Goal: Task Accomplishment & Management: Manage account settings

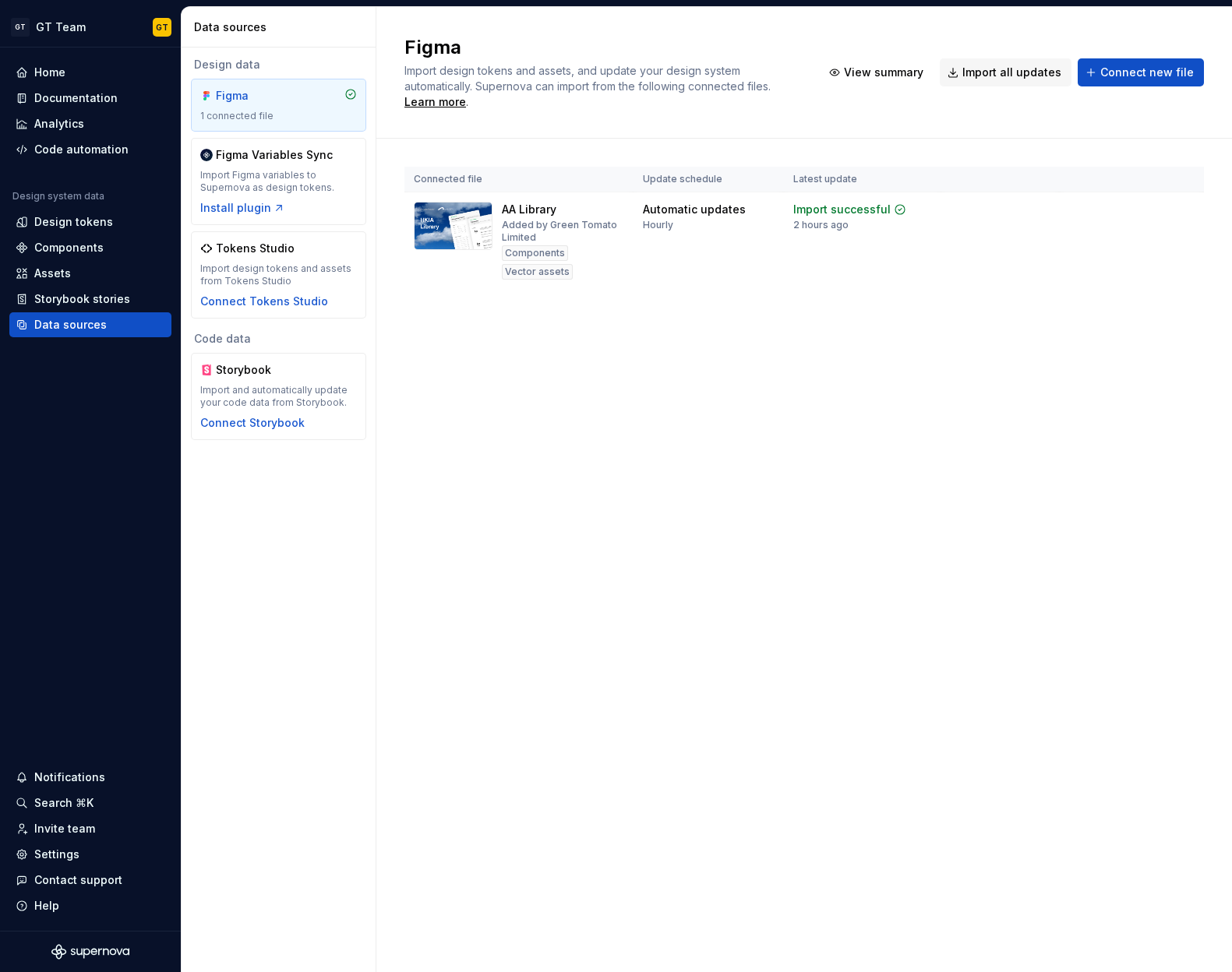
click at [863, 467] on div "Figma Import design tokens and assets, and update your design system automatica…" at bounding box center [804, 490] width 855 height 965
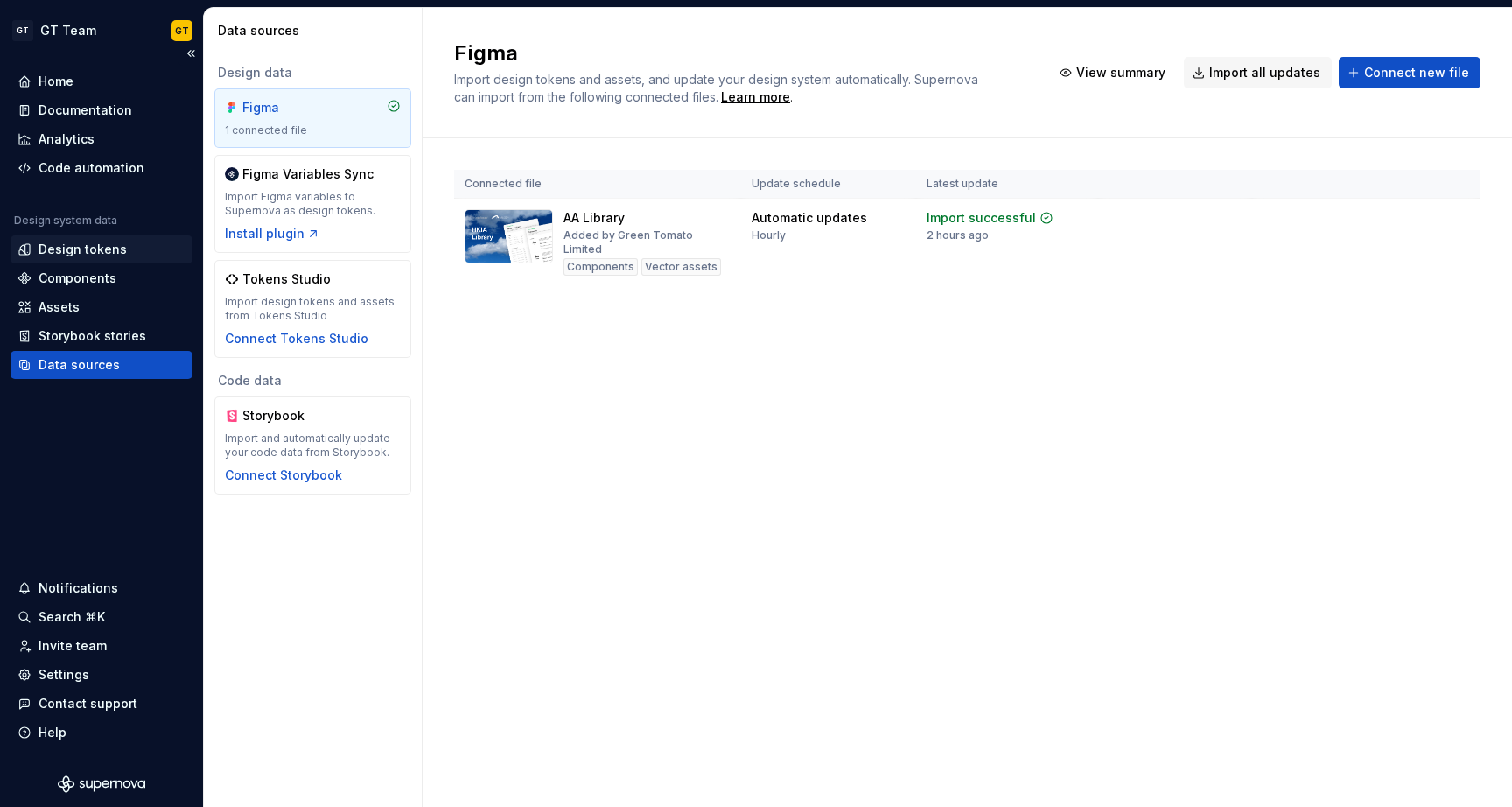
click at [84, 255] on div "Design tokens" at bounding box center [83, 249] width 88 height 17
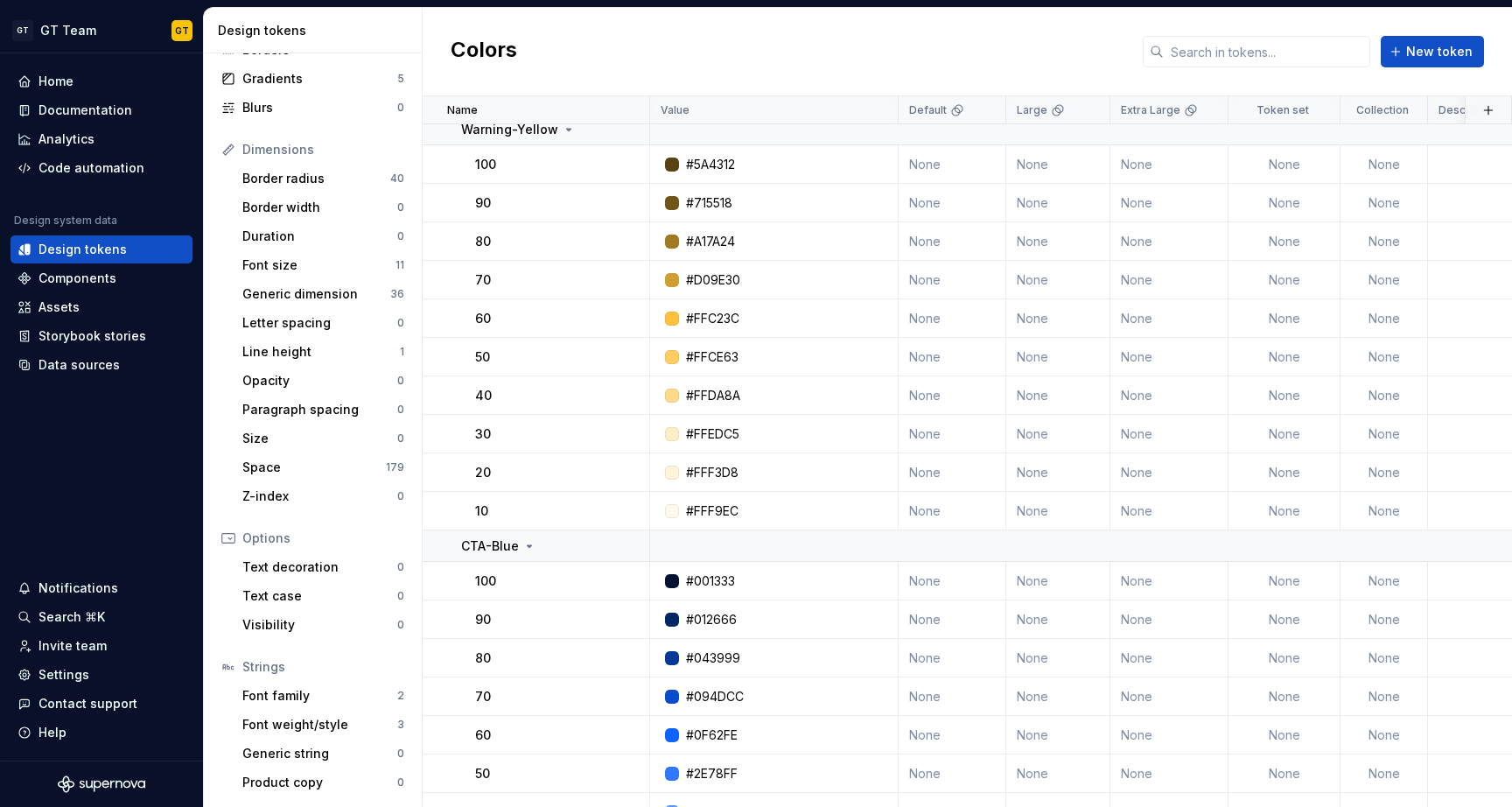
scroll to position [7667, 0]
click at [65, 368] on div "Data sources" at bounding box center [79, 364] width 81 height 17
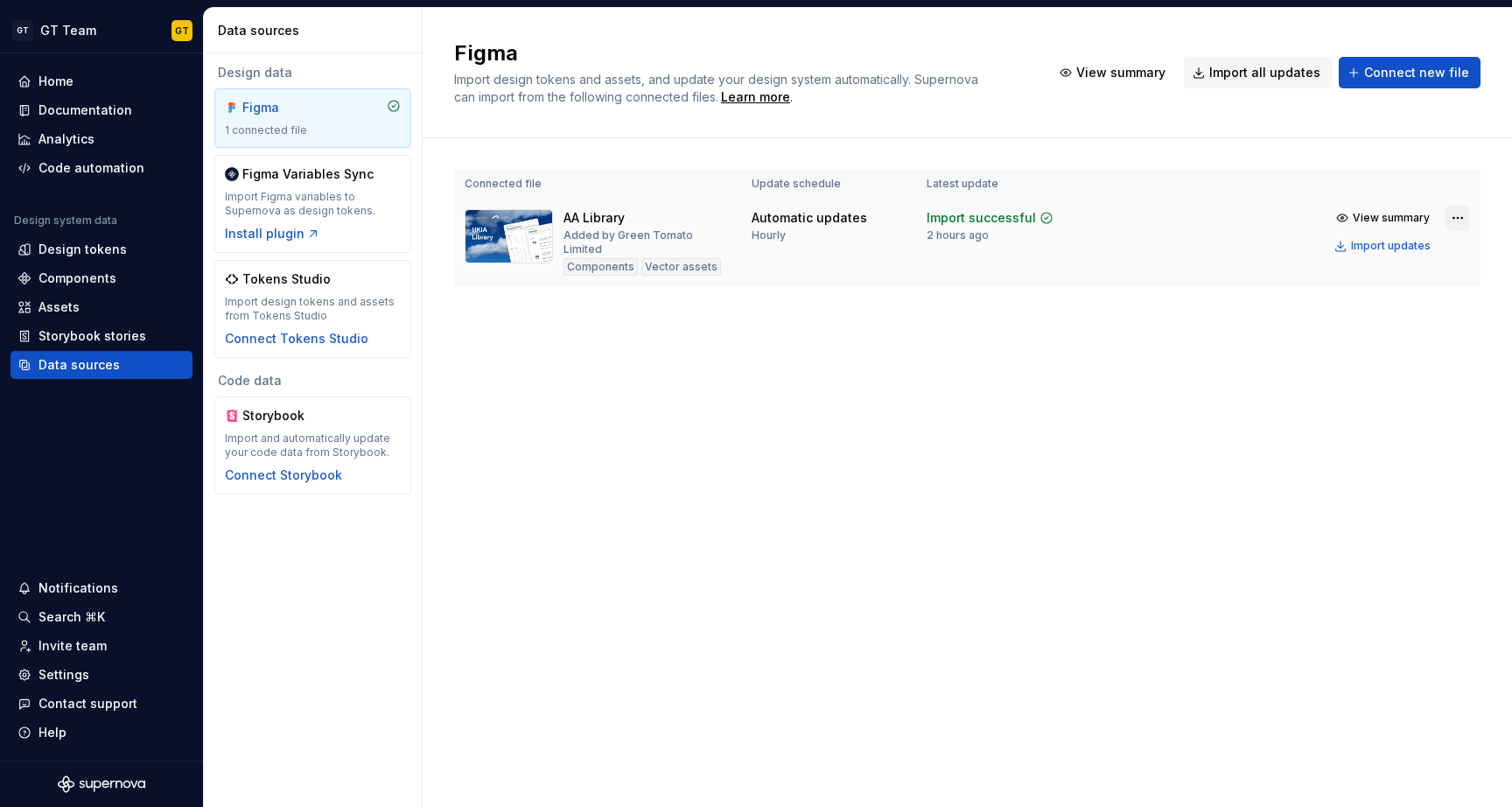
click at [1459, 214] on html "GT GT Team GT Home Documentation Analytics Code automation Design system data D…" at bounding box center [756, 403] width 1512 height 807
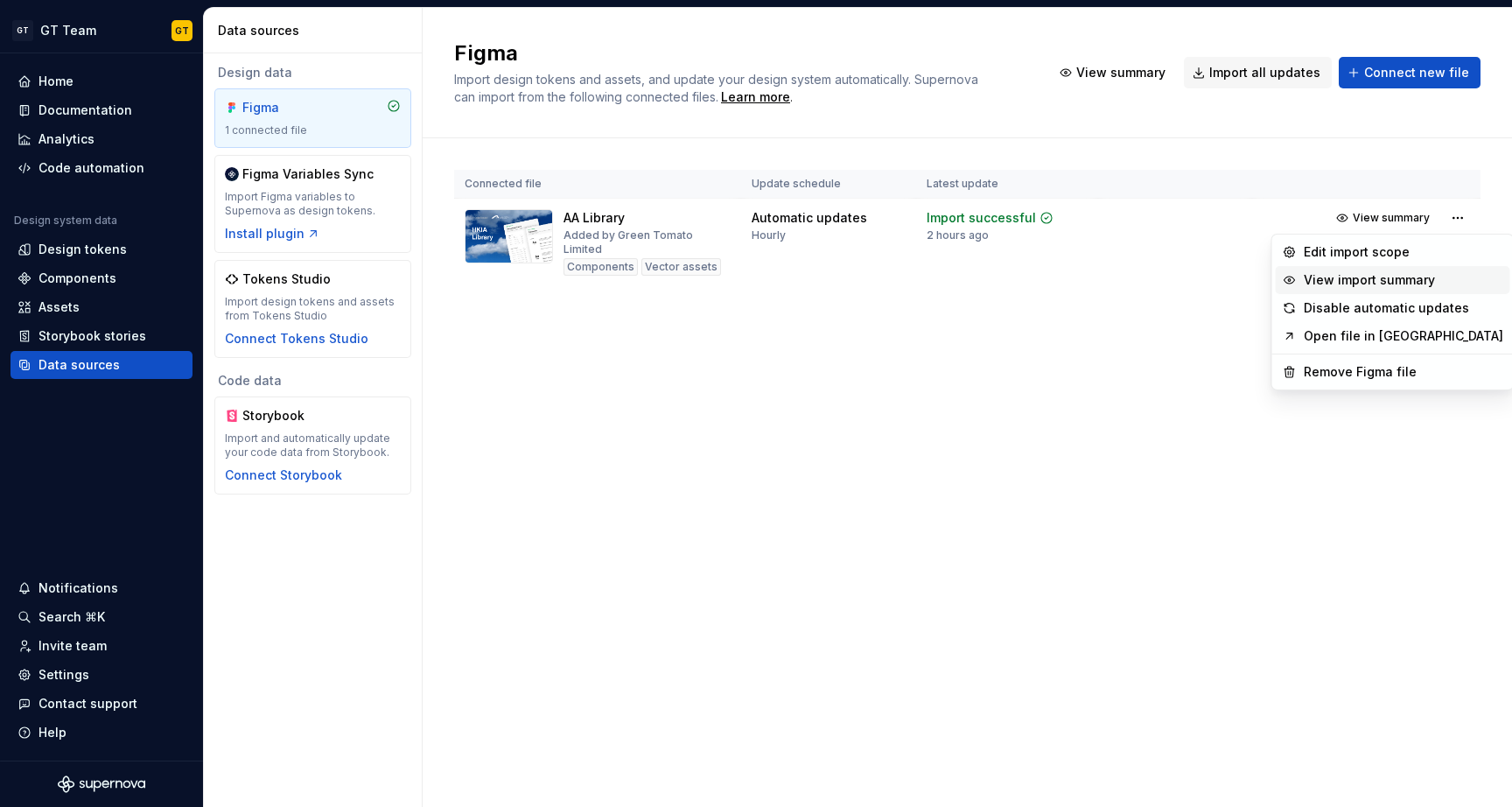
click at [1390, 274] on div "View import summary" at bounding box center [1403, 280] width 200 height 17
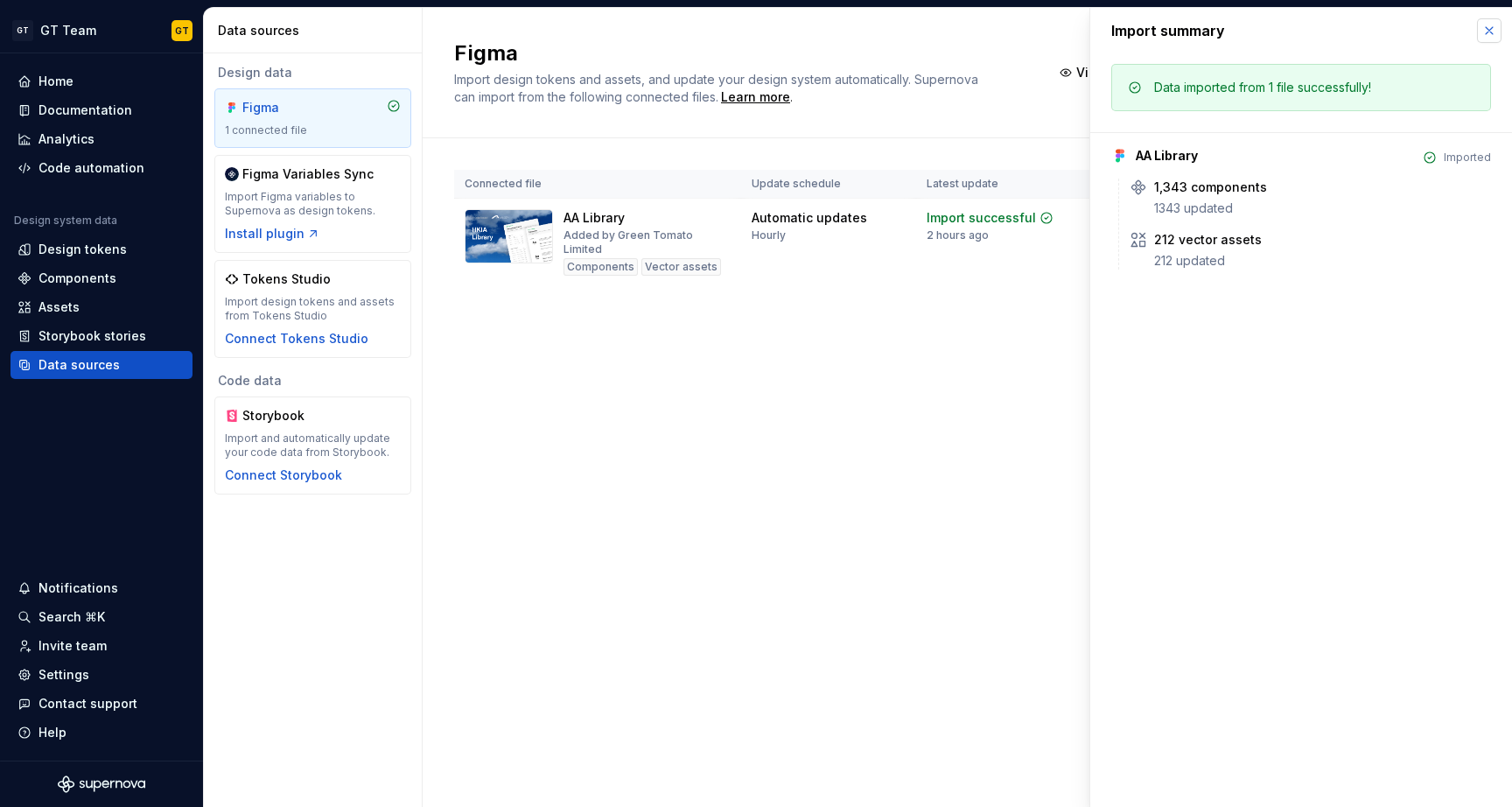
click at [1492, 24] on button "button" at bounding box center [1489, 30] width 25 height 25
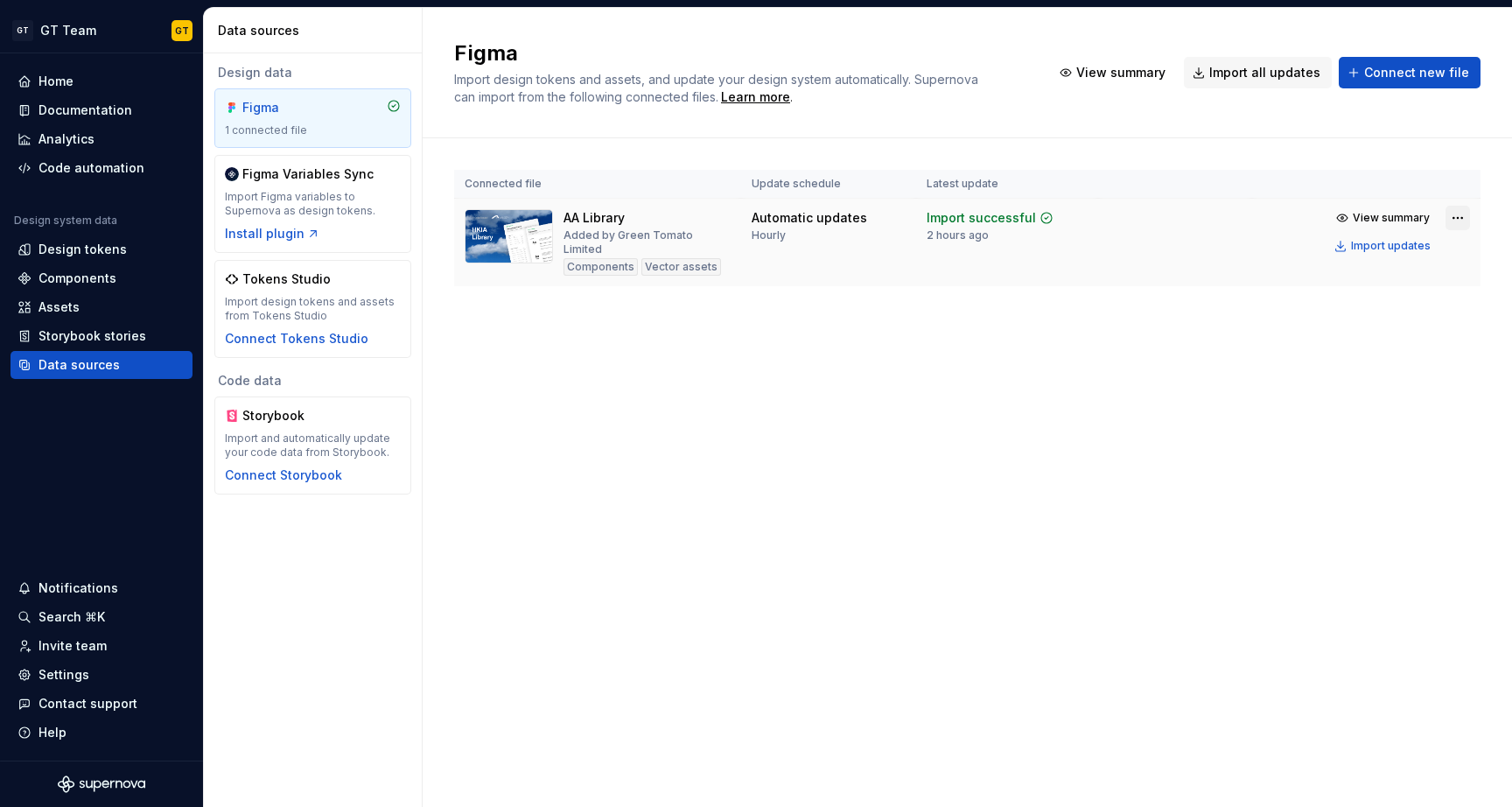
click at [1457, 216] on html "GT GT Team GT Home Documentation Analytics Code automation Design system data D…" at bounding box center [756, 403] width 1512 height 807
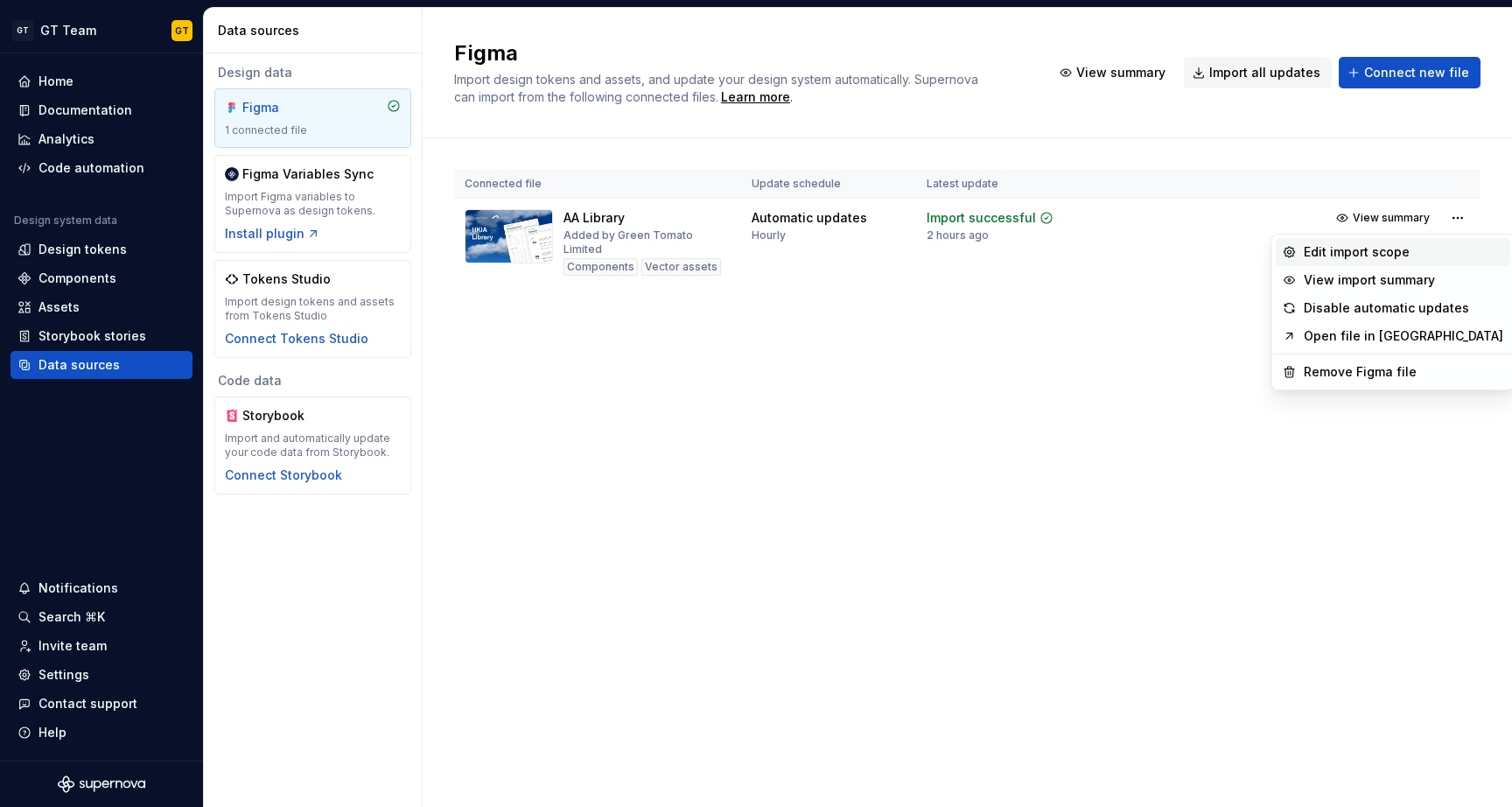
click at [1406, 256] on div "Edit import scope" at bounding box center [1403, 251] width 200 height 17
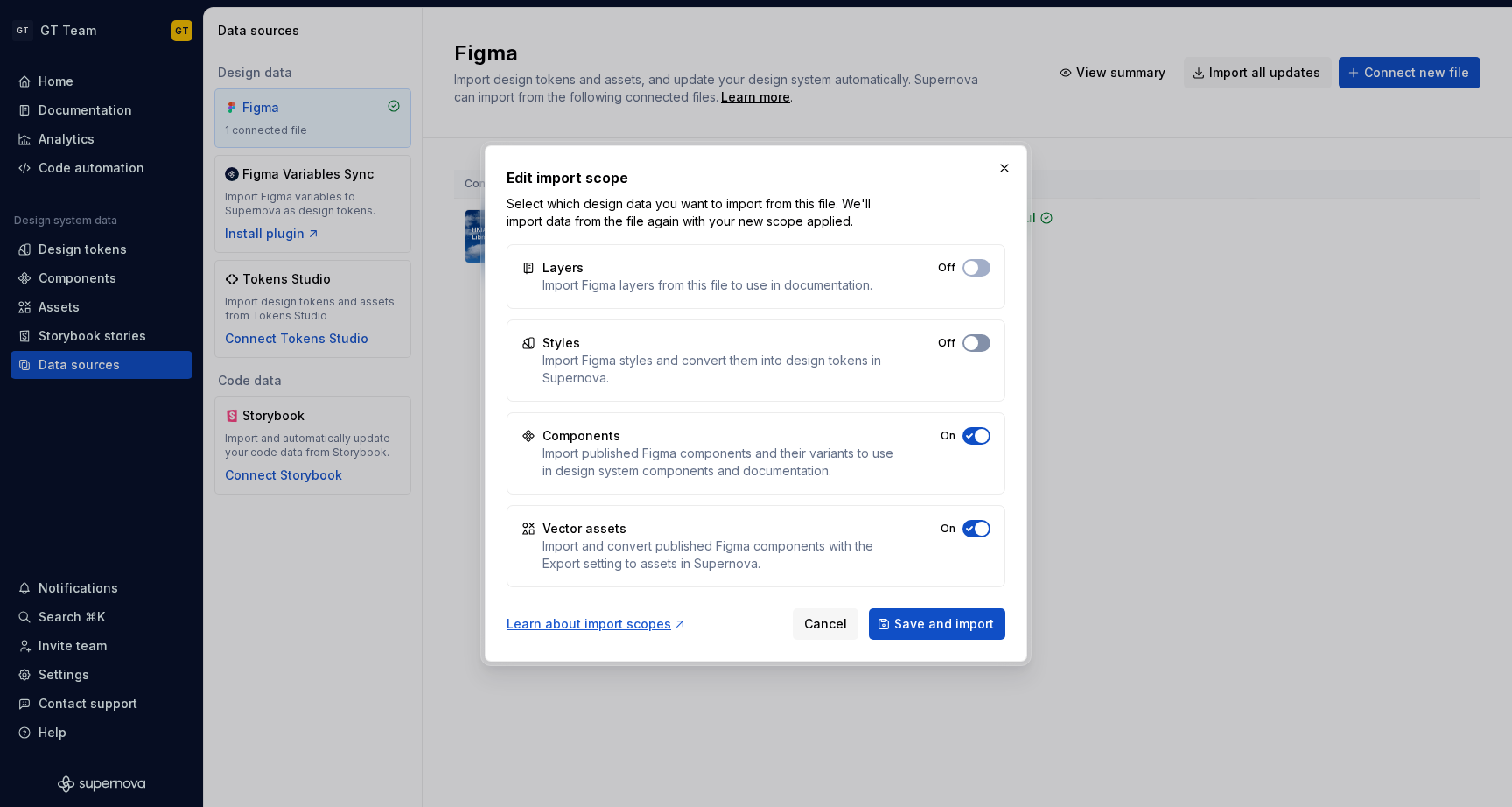
click at [979, 339] on button "Off" at bounding box center [976, 342] width 28 height 17
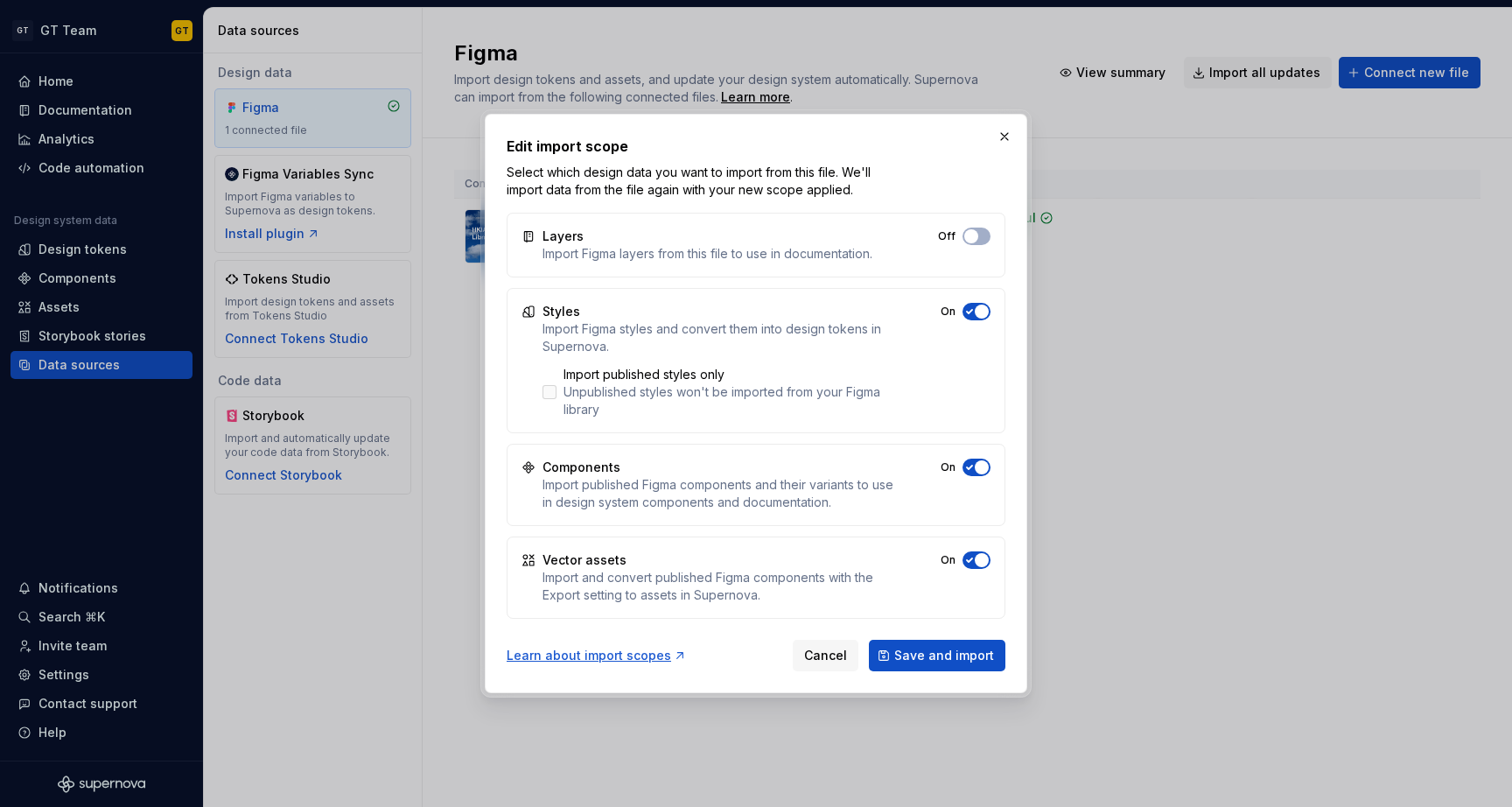
click at [680, 387] on div "Unpublished styles won't be imported from your Figma library" at bounding box center [729, 401] width 332 height 35
click at [960, 654] on span "Save and import" at bounding box center [944, 655] width 99 height 17
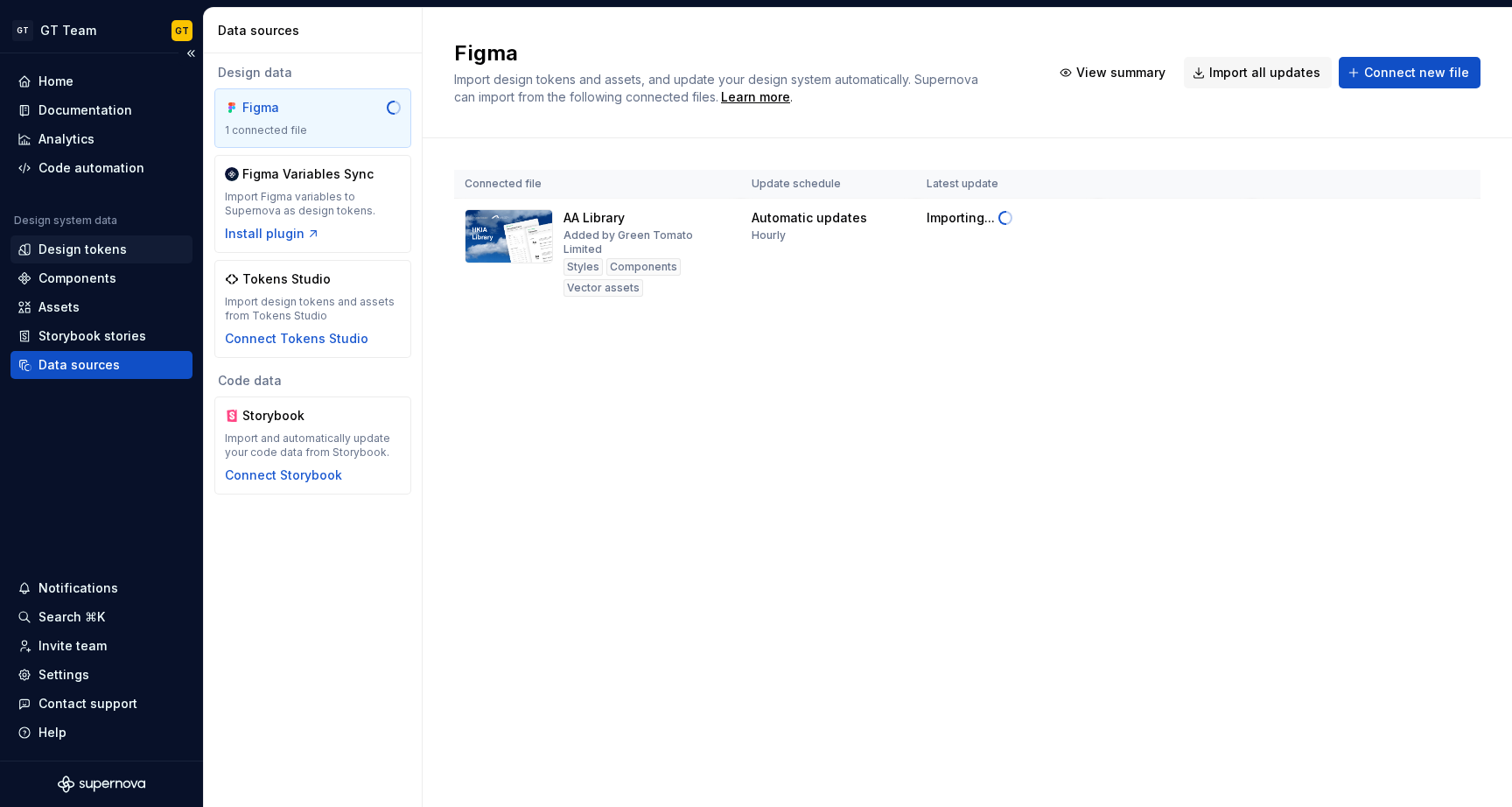
click at [97, 244] on div "Design tokens" at bounding box center [83, 249] width 88 height 17
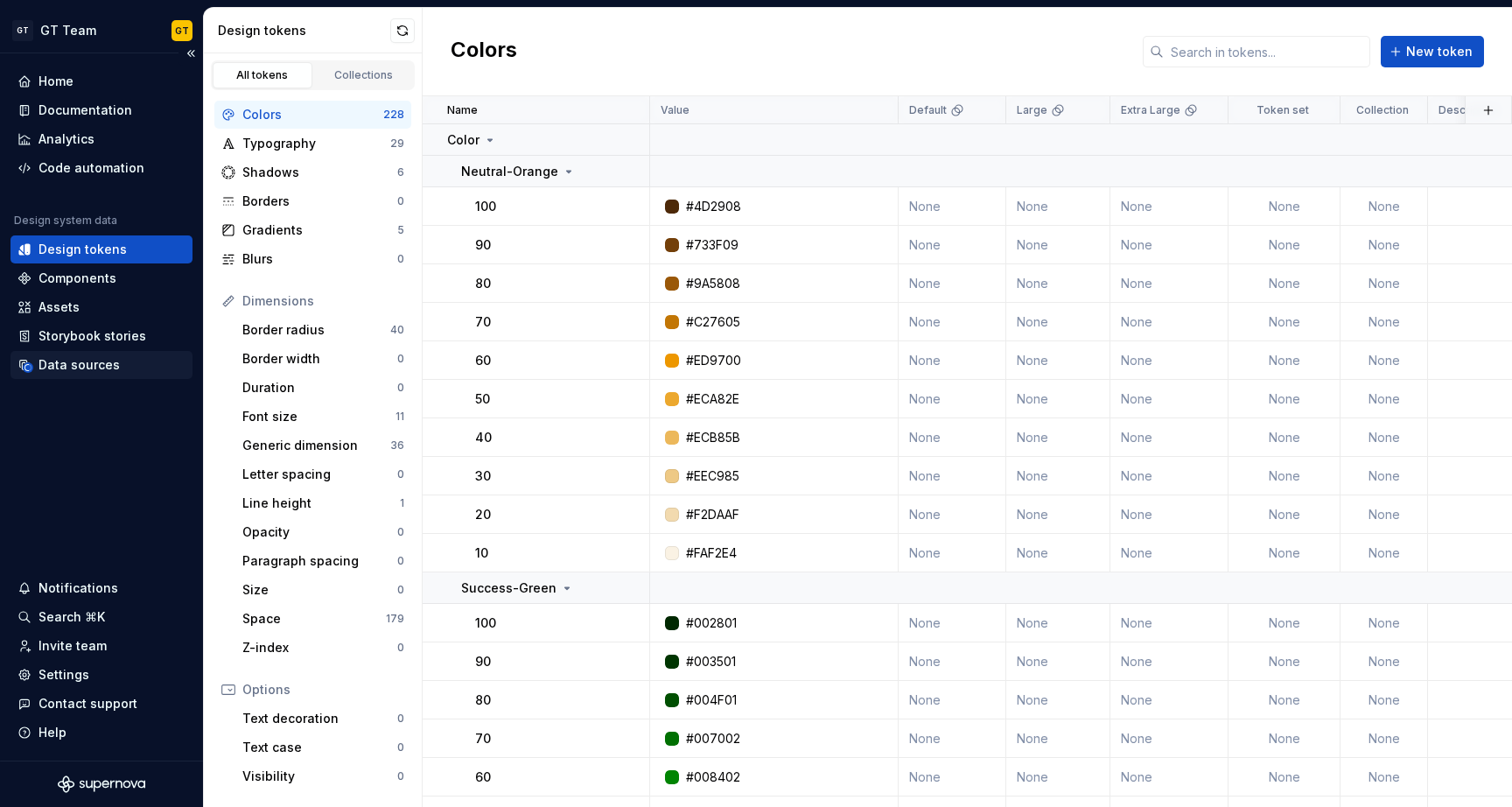
click at [106, 375] on div "Data sources" at bounding box center [101, 364] width 182 height 28
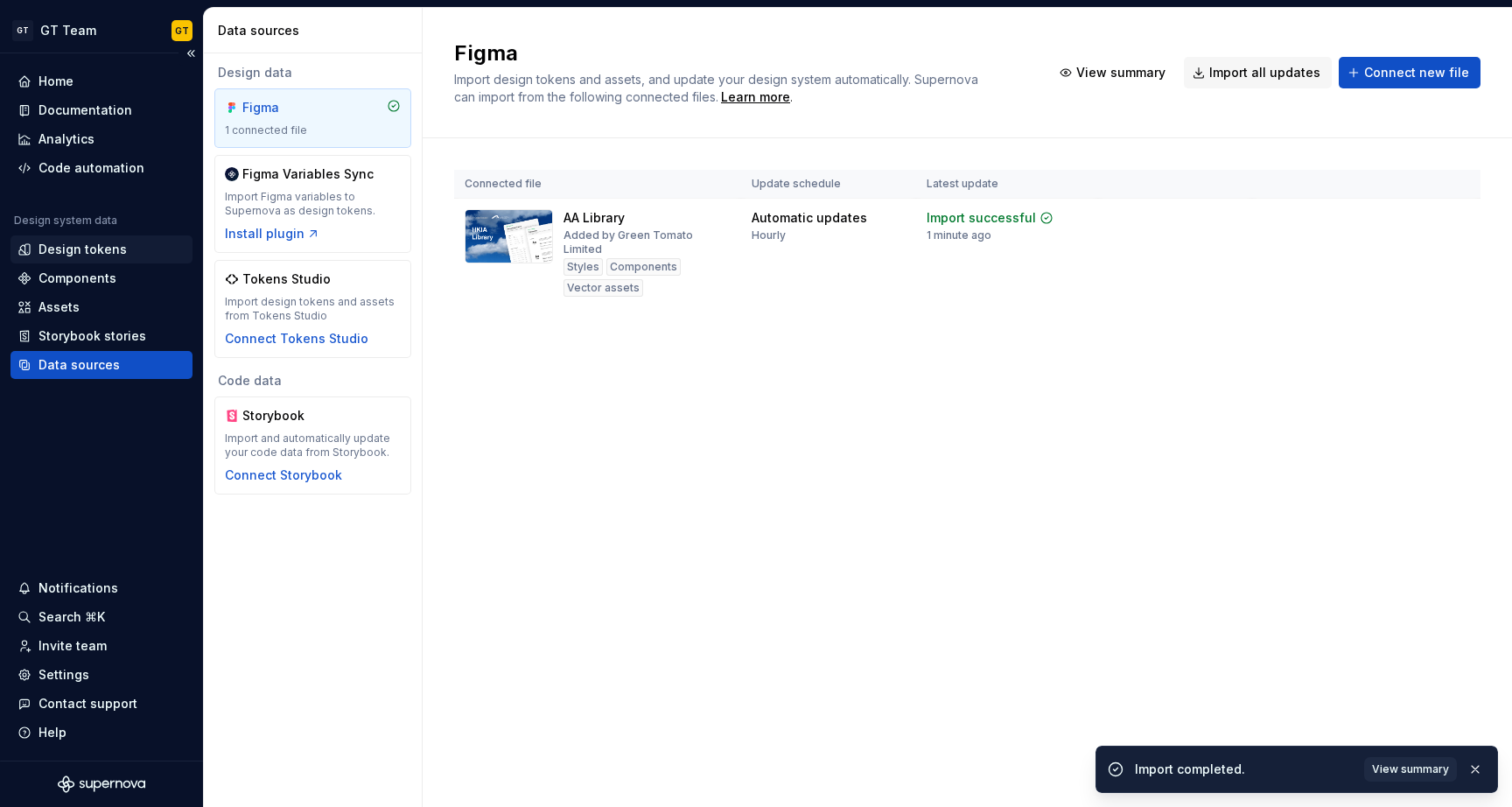
click at [88, 254] on div "Design tokens" at bounding box center [83, 249] width 88 height 17
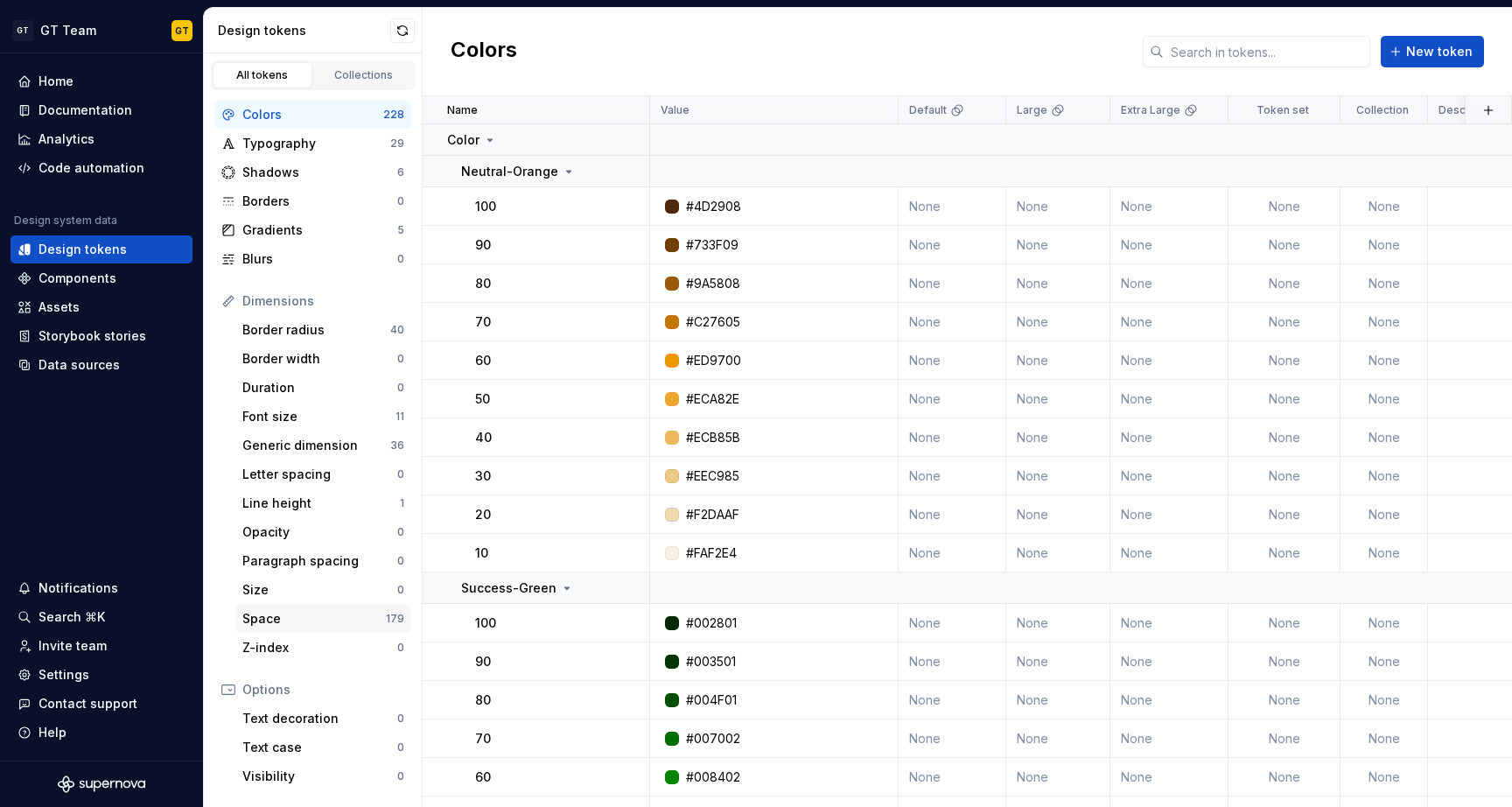
click at [336, 616] on div "Space" at bounding box center [314, 618] width 143 height 17
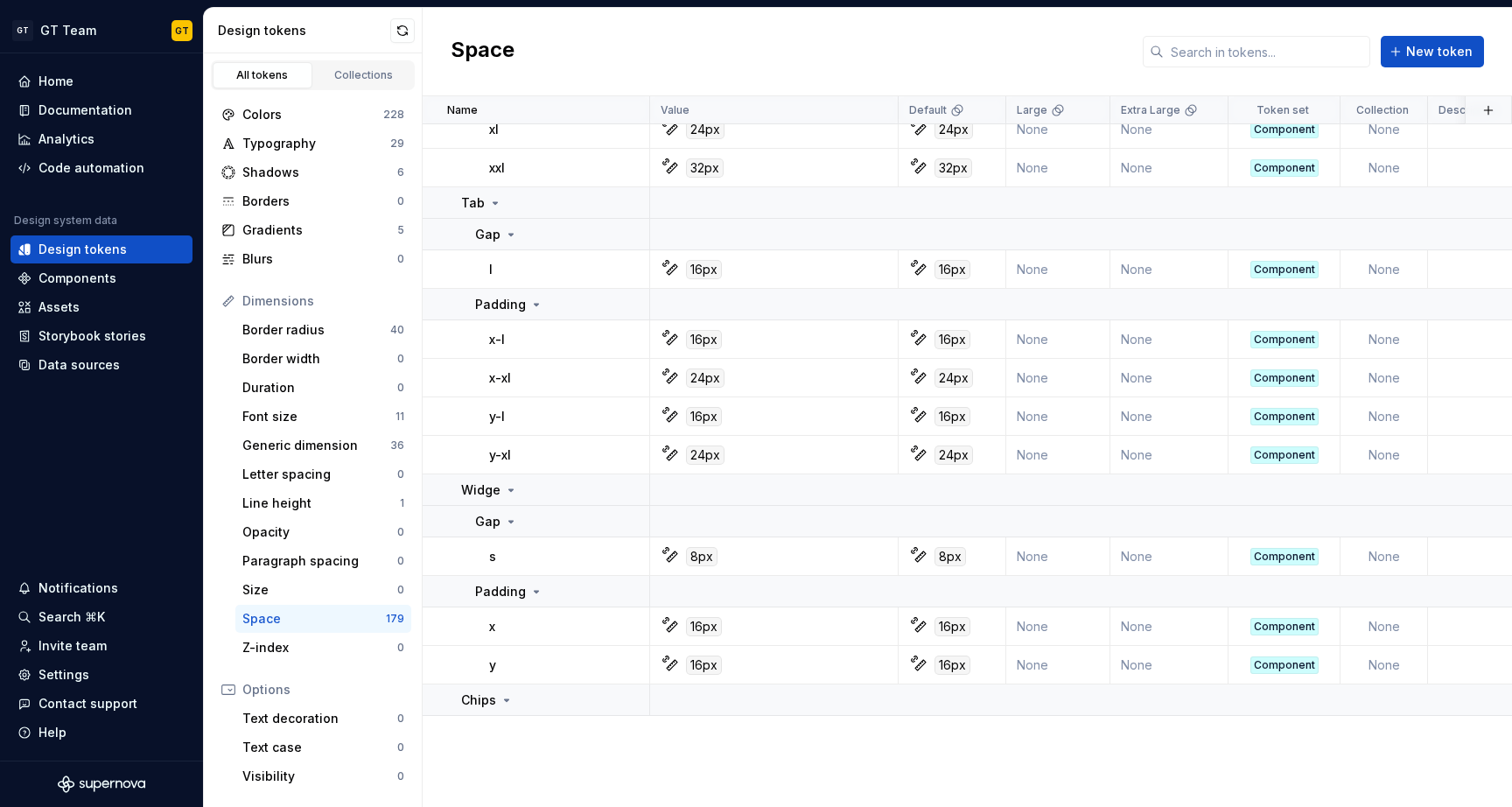
scroll to position [8889, 0]
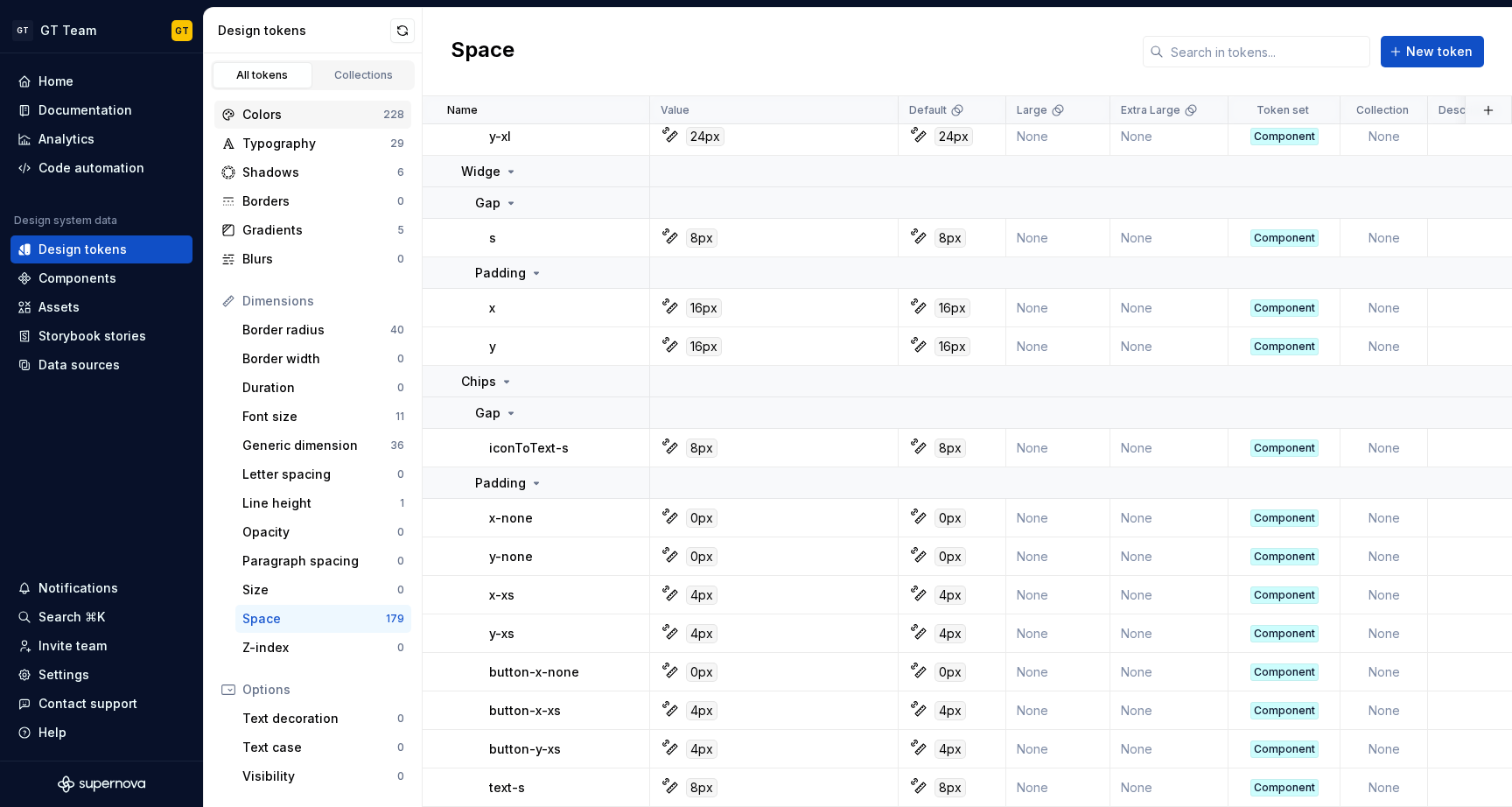
click at [334, 121] on div "Colors" at bounding box center [312, 114] width 141 height 17
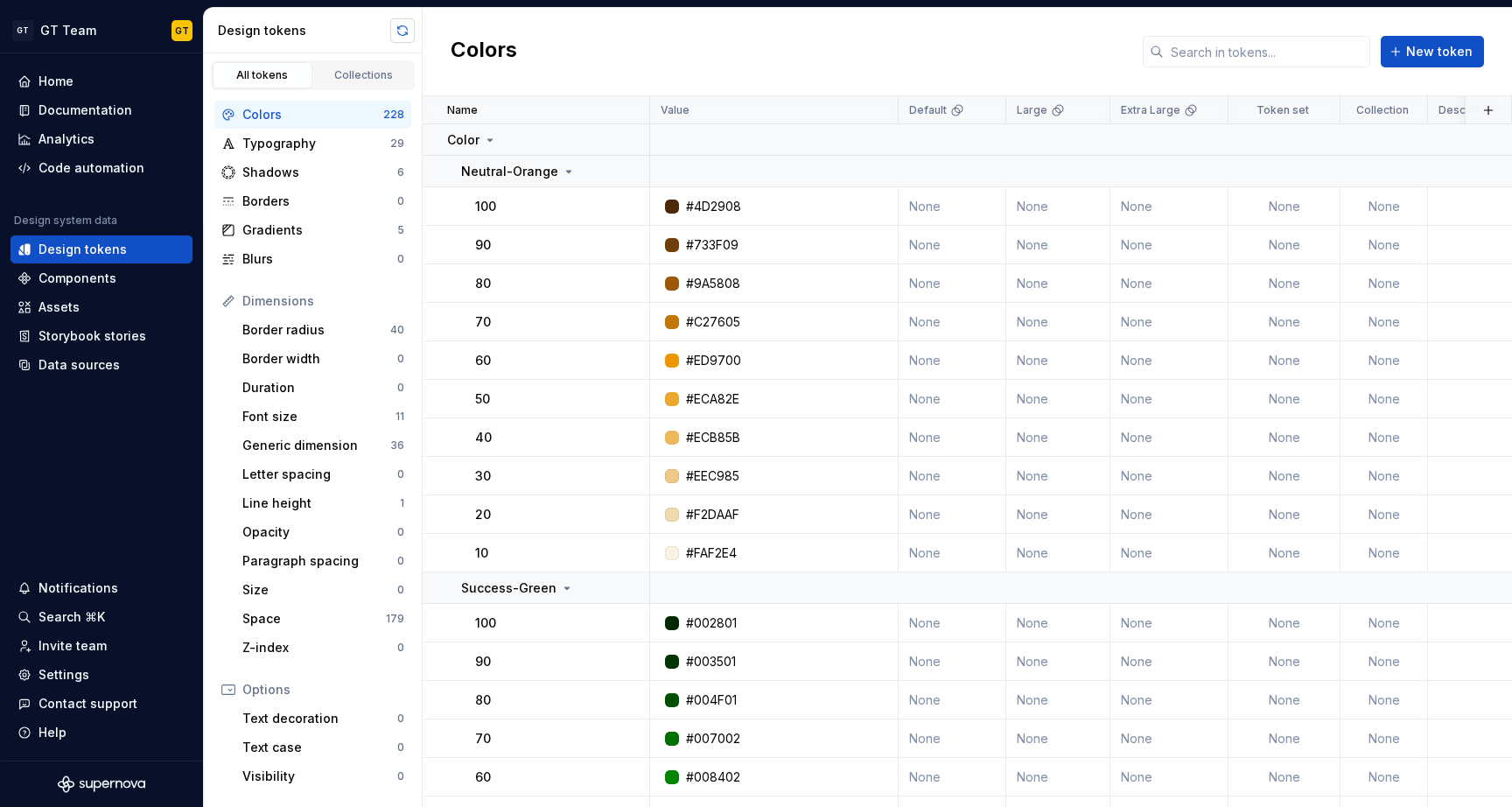
click at [397, 35] on button "button" at bounding box center [402, 30] width 25 height 25
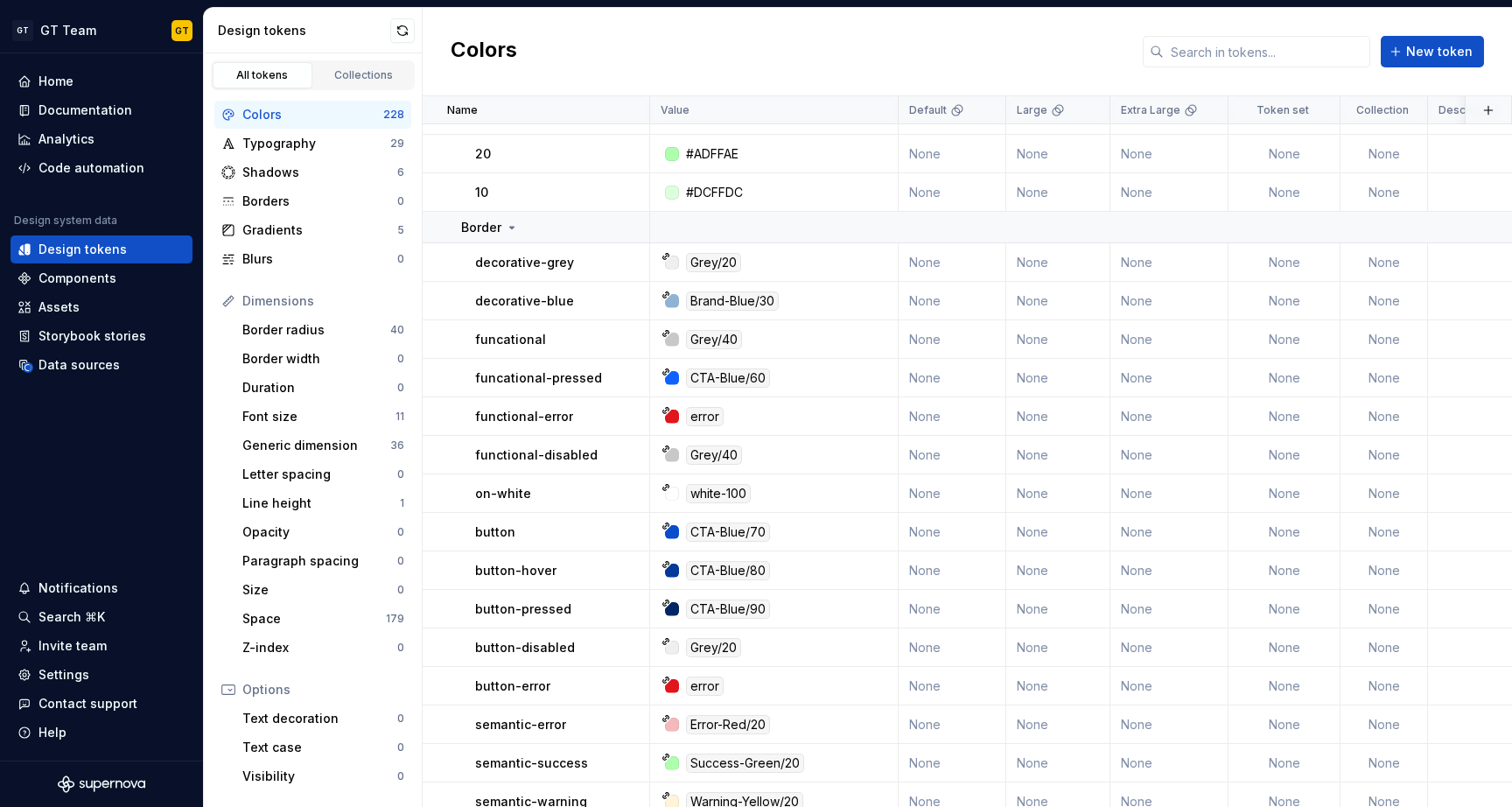
scroll to position [802, 0]
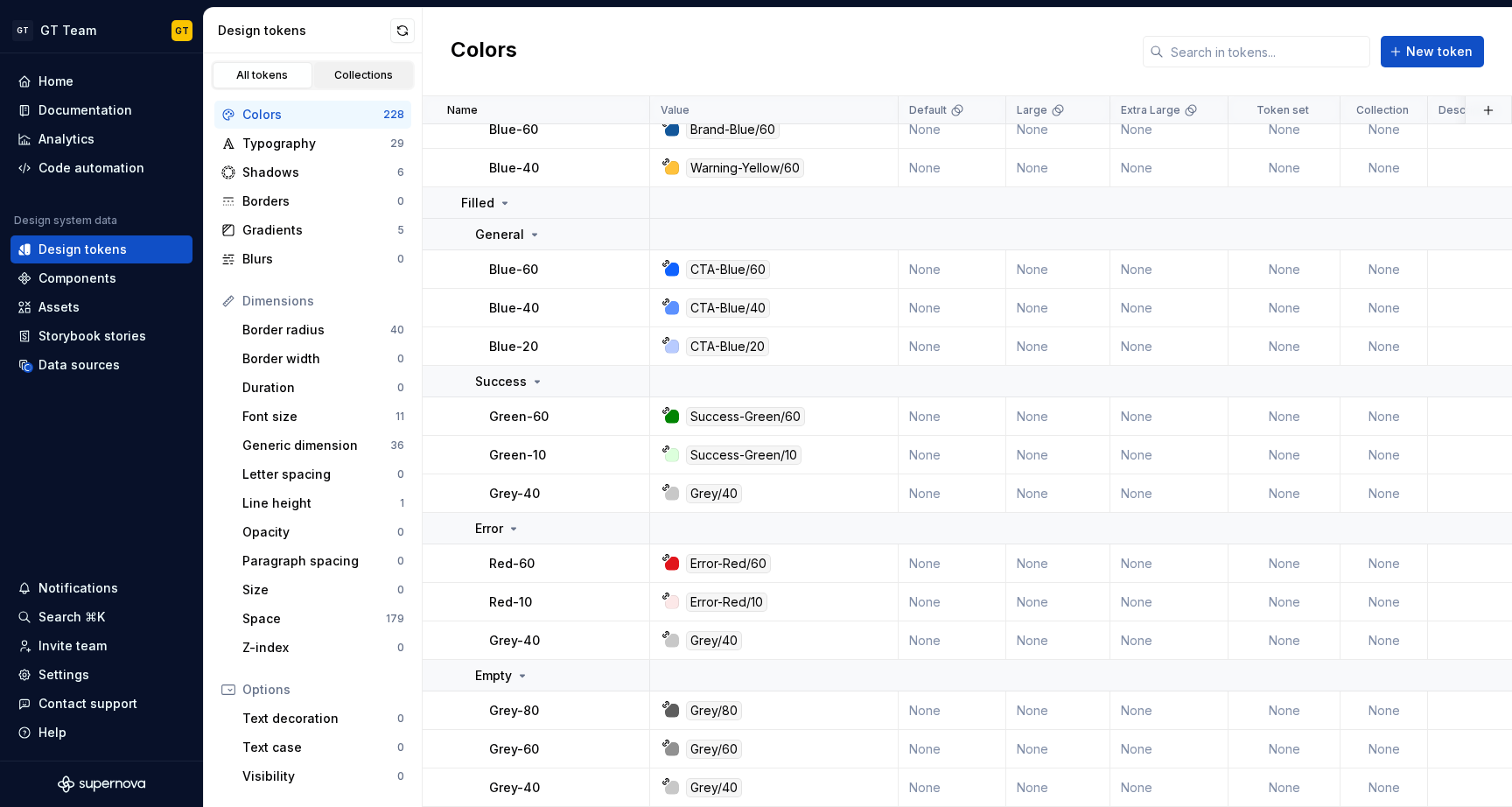
click at [358, 68] on div "Collections" at bounding box center [363, 75] width 87 height 14
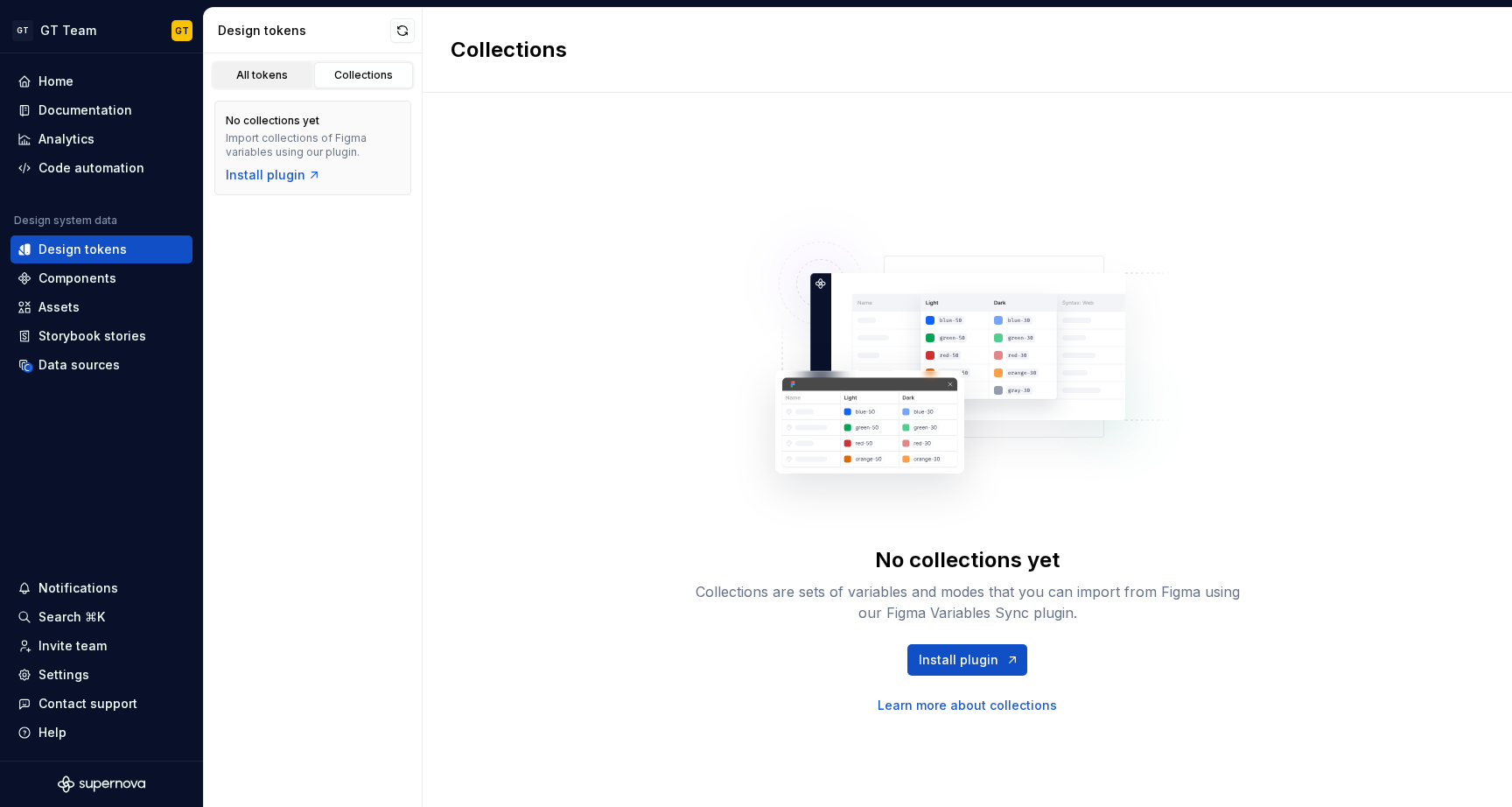
click at [275, 74] on div "All tokens" at bounding box center [262, 75] width 87 height 14
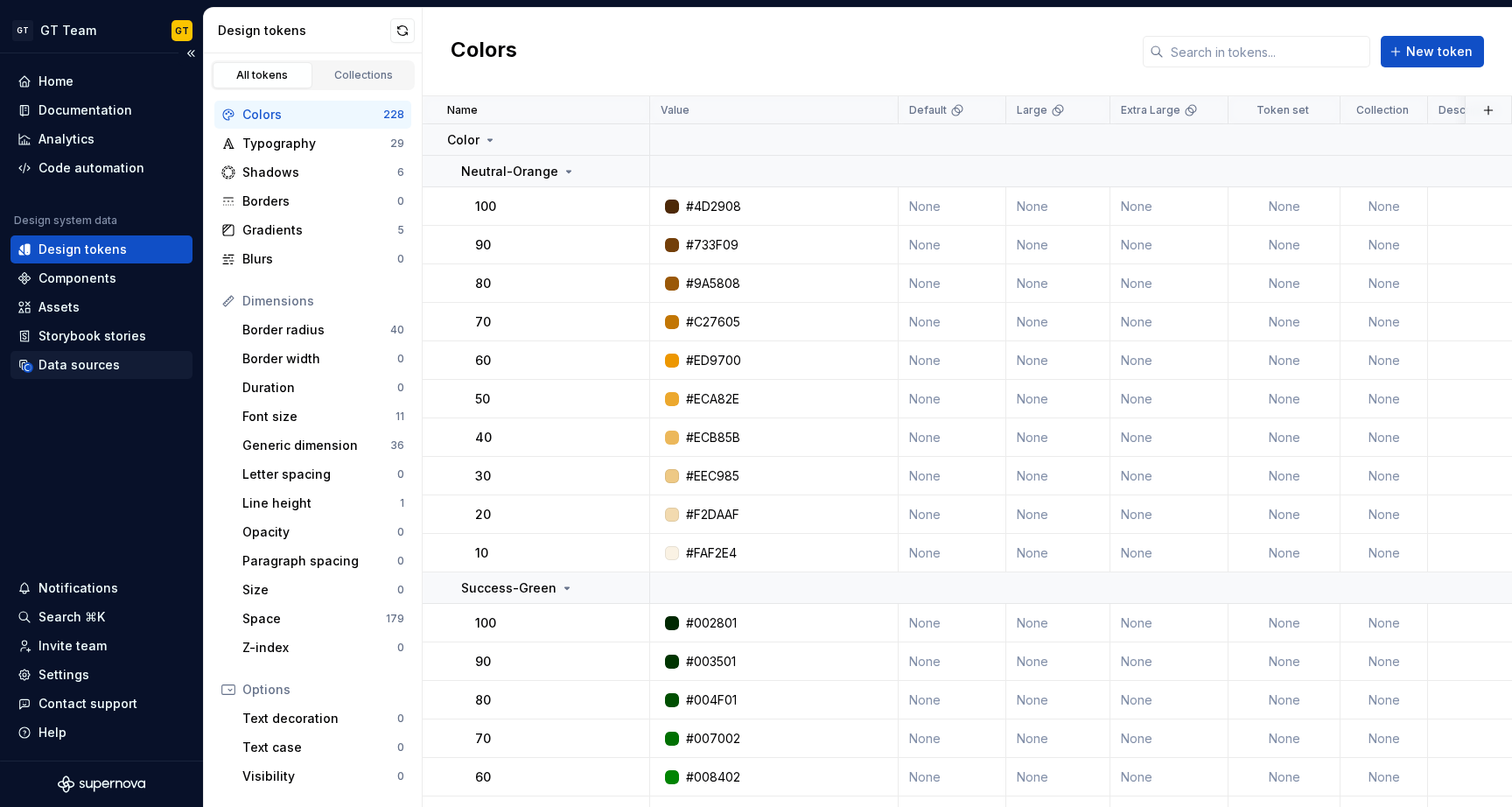
click at [91, 365] on div "Data sources" at bounding box center [79, 364] width 81 height 17
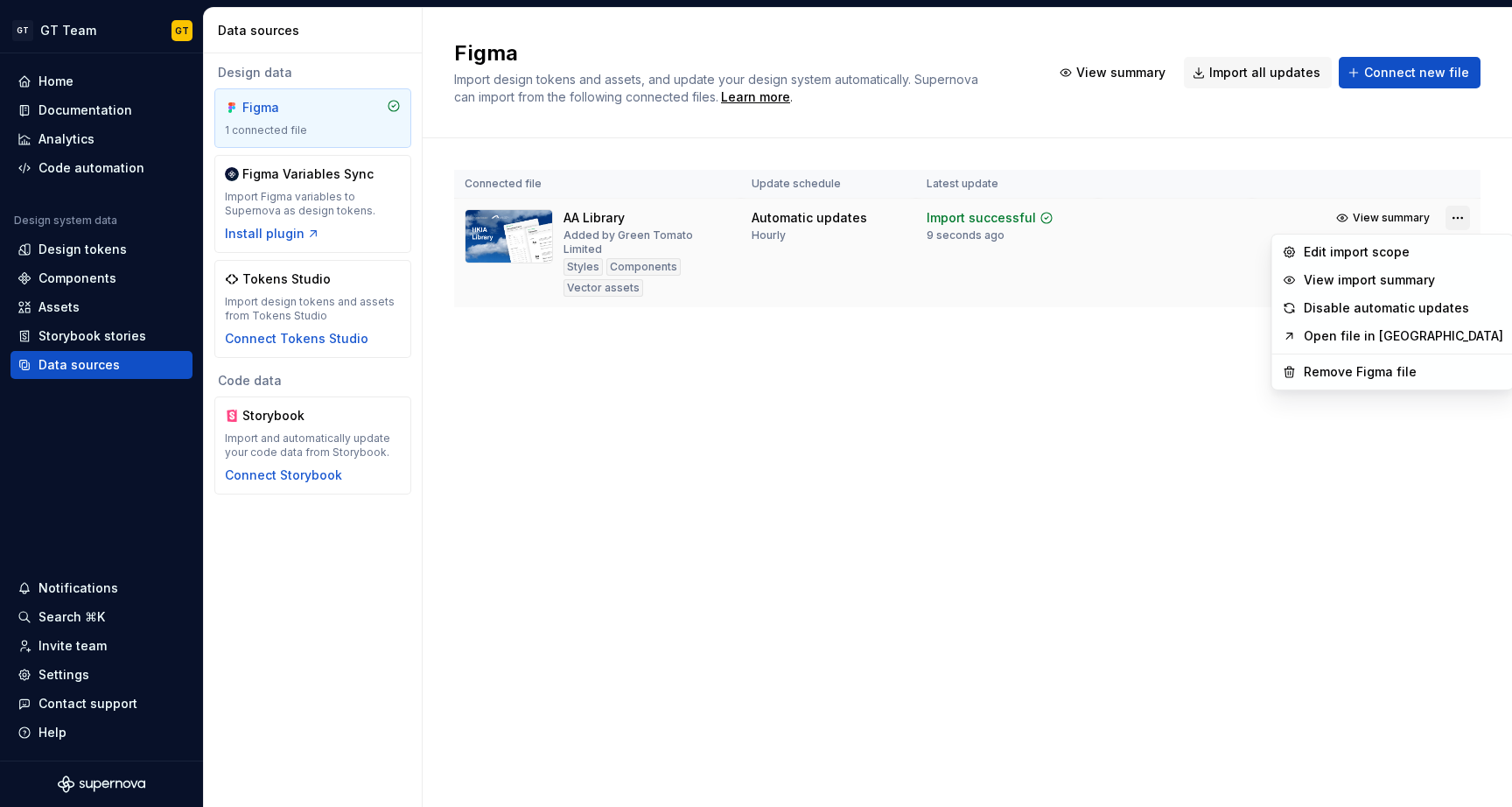
click at [1455, 225] on html "GT GT Team GT Home Documentation Analytics Code automation Design system data D…" at bounding box center [756, 403] width 1512 height 807
click at [1396, 251] on div "Edit import scope" at bounding box center [1403, 251] width 200 height 17
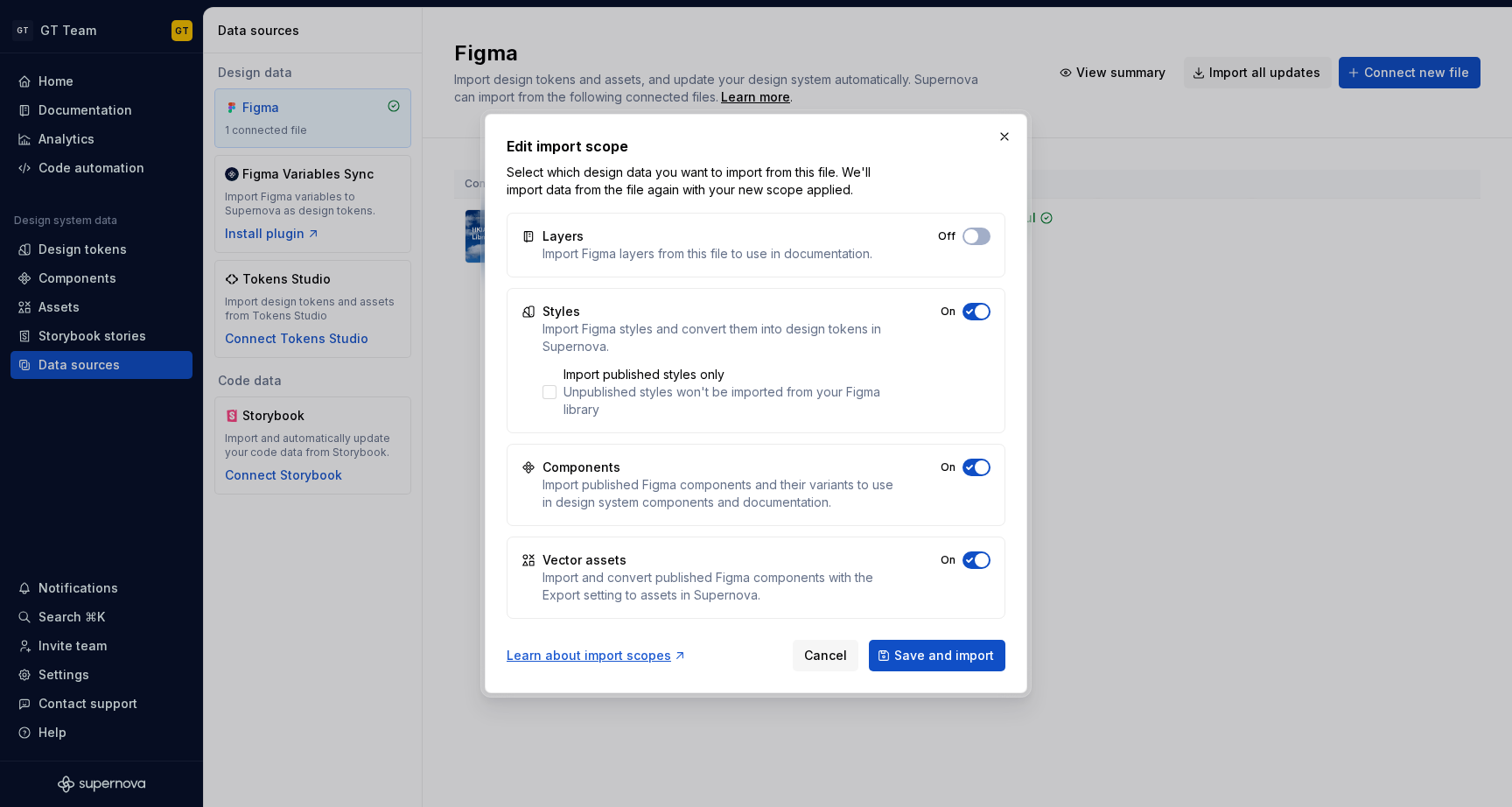
click at [969, 312] on icon "button" at bounding box center [969, 312] width 6 height 4
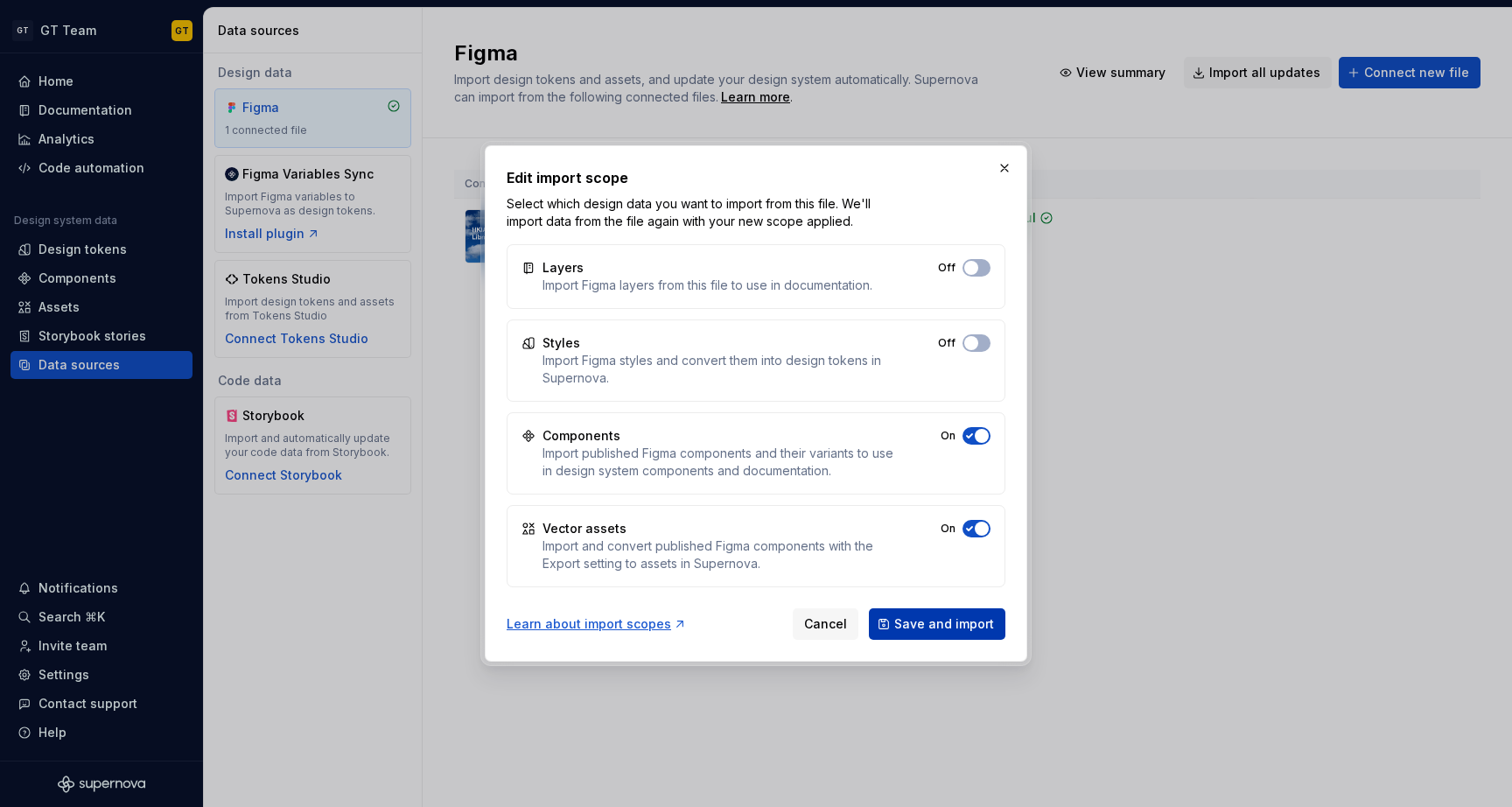
click at [960, 618] on span "Save and import" at bounding box center [944, 624] width 99 height 17
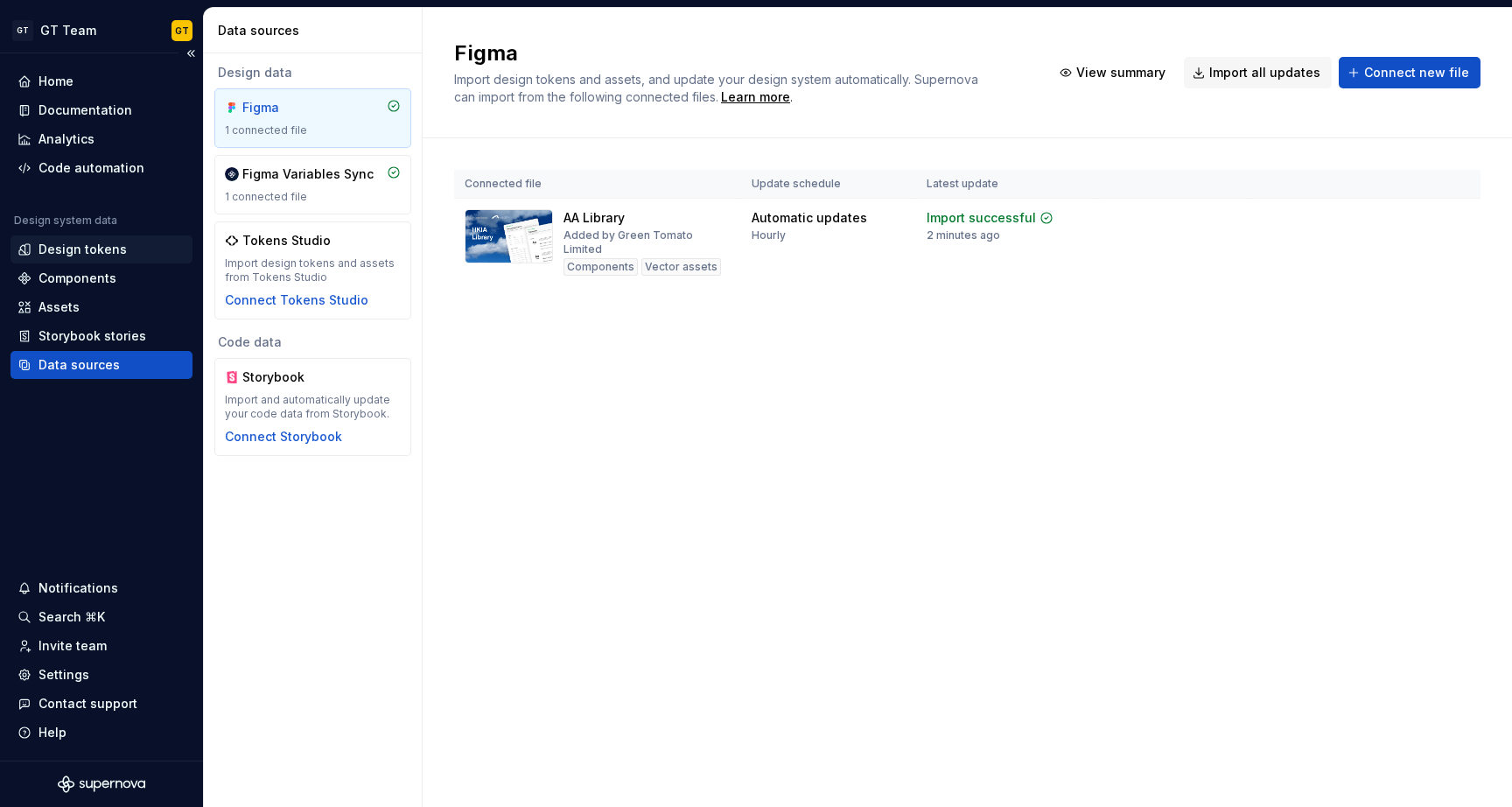
click at [81, 250] on div "Design tokens" at bounding box center [83, 249] width 88 height 17
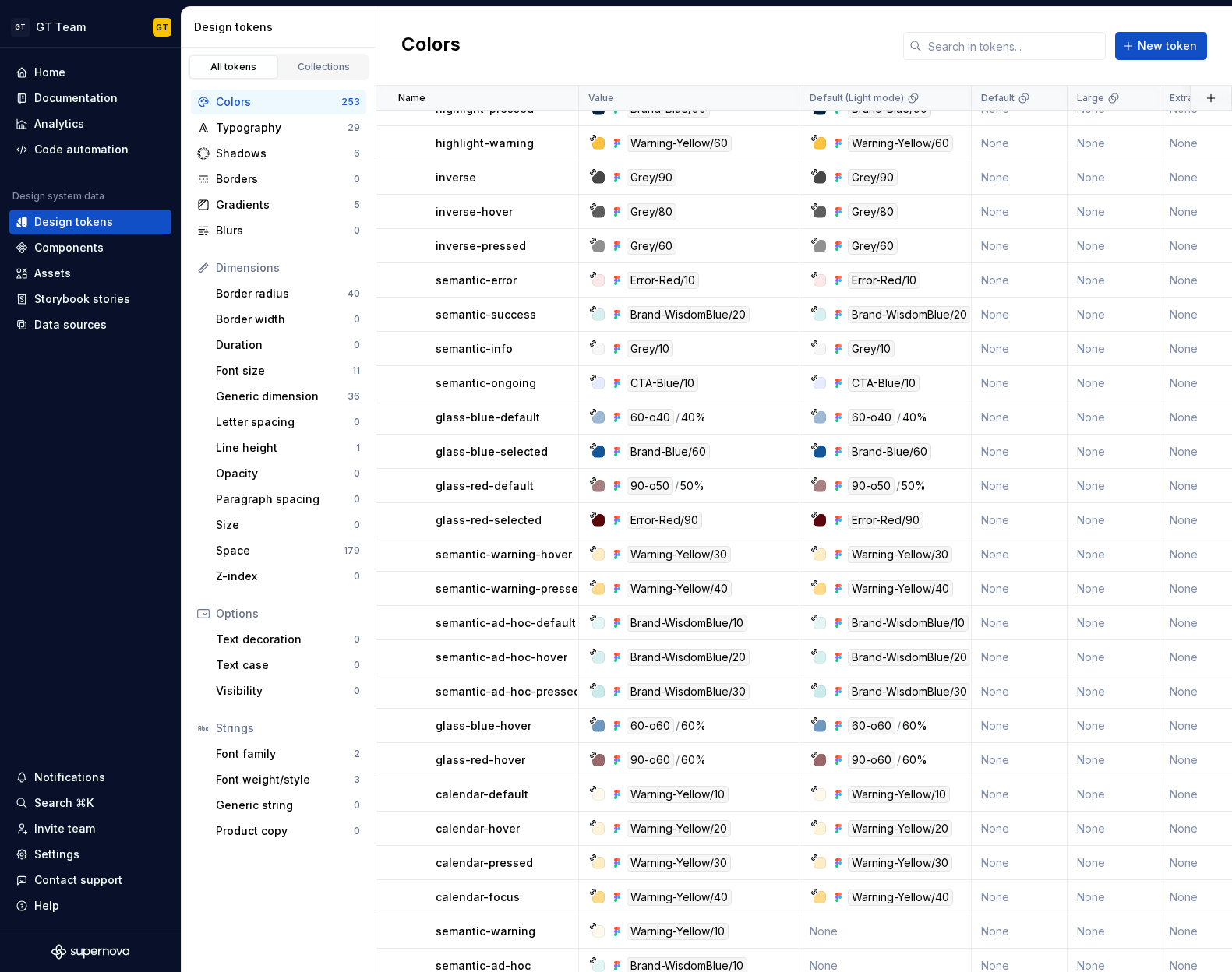
scroll to position [1382, 0]
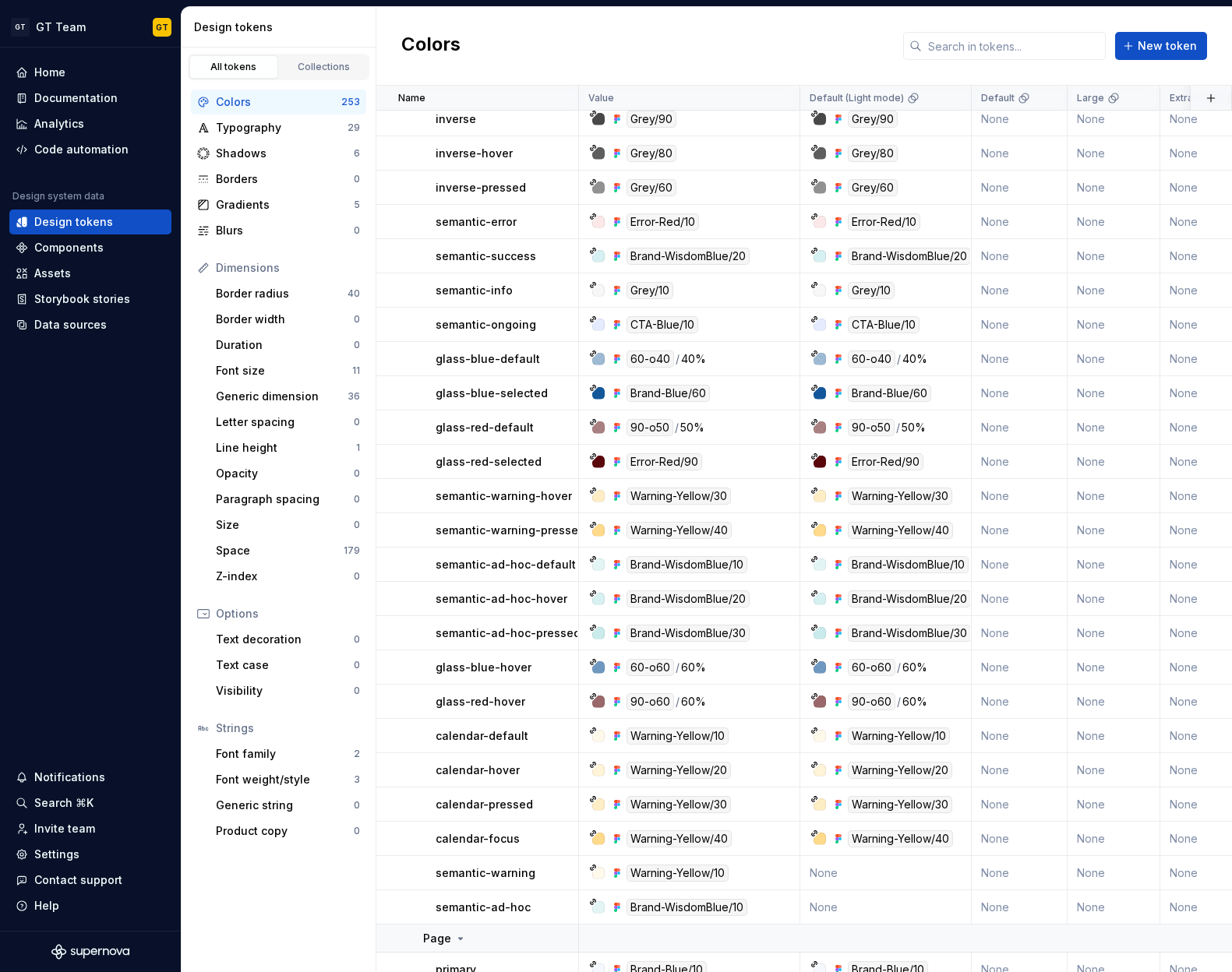
click at [793, 34] on div "Colors New token" at bounding box center [804, 47] width 855 height 79
